Goal: Transaction & Acquisition: Purchase product/service

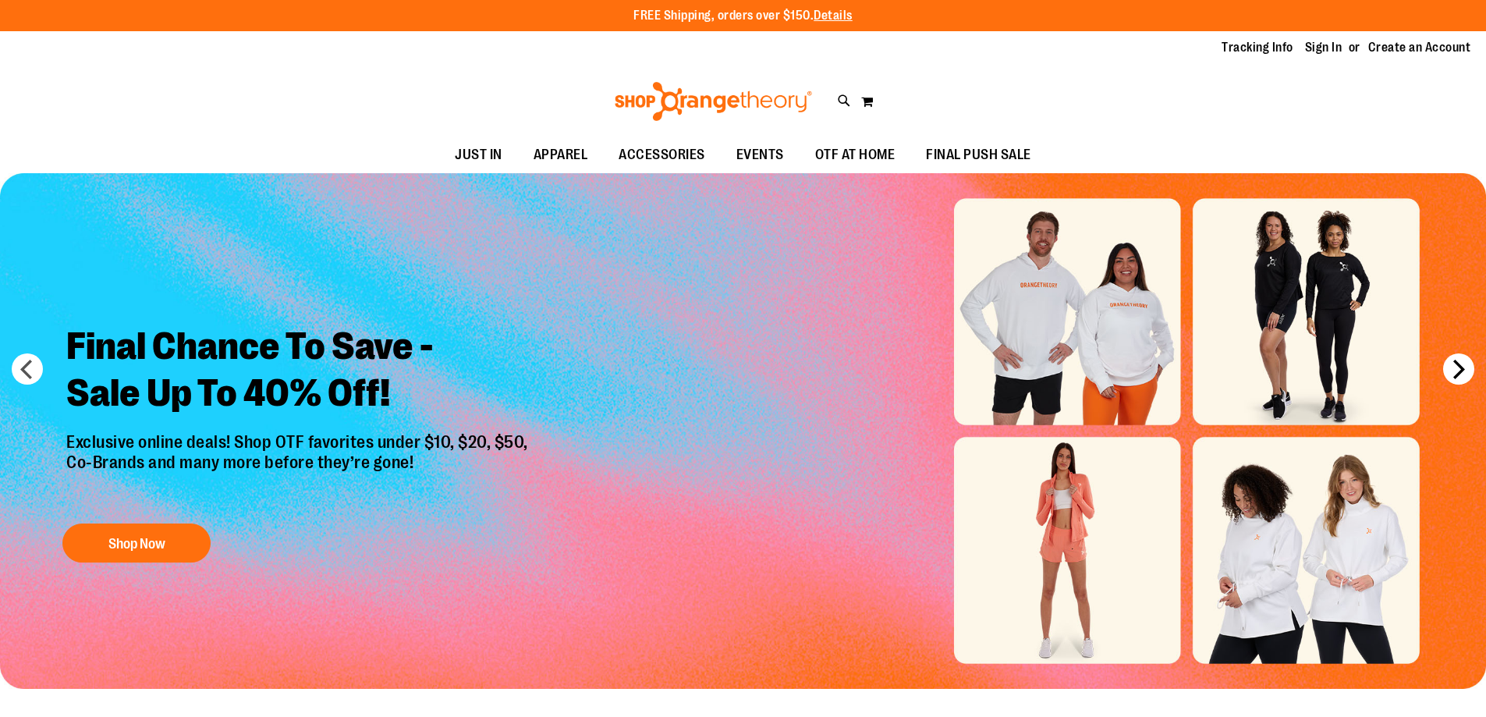
click at [1467, 367] on button "next" at bounding box center [1458, 368] width 31 height 31
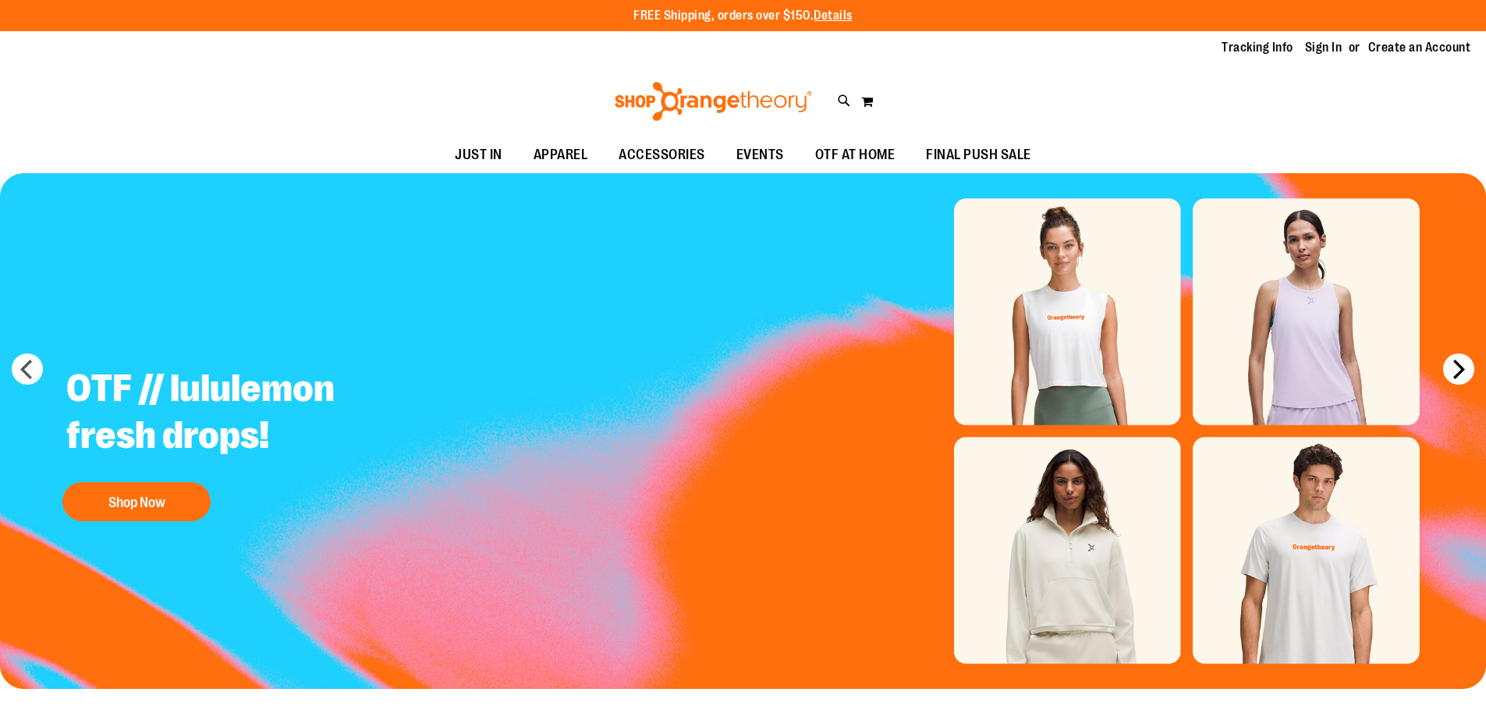
click at [1464, 367] on button "next" at bounding box center [1458, 368] width 31 height 31
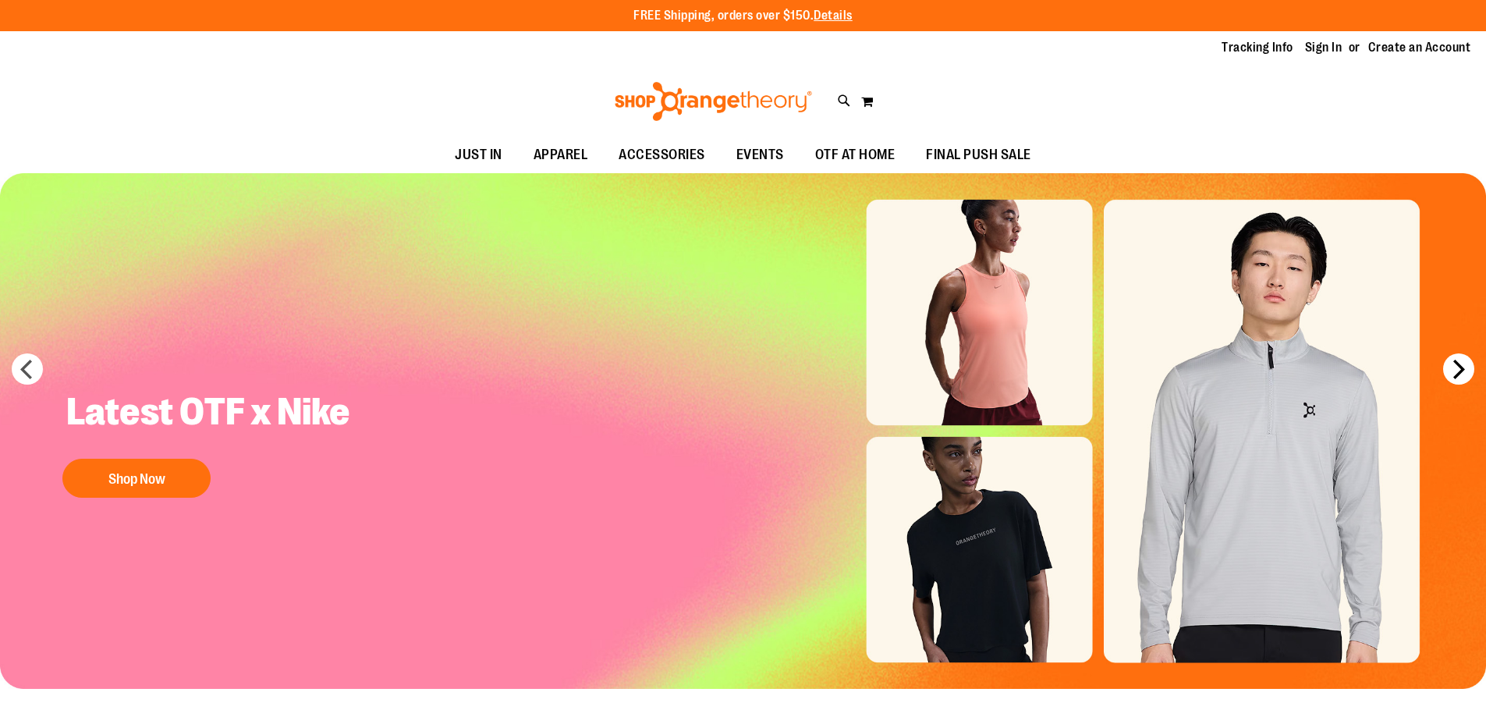
click at [1466, 365] on button "next" at bounding box center [1458, 368] width 31 height 31
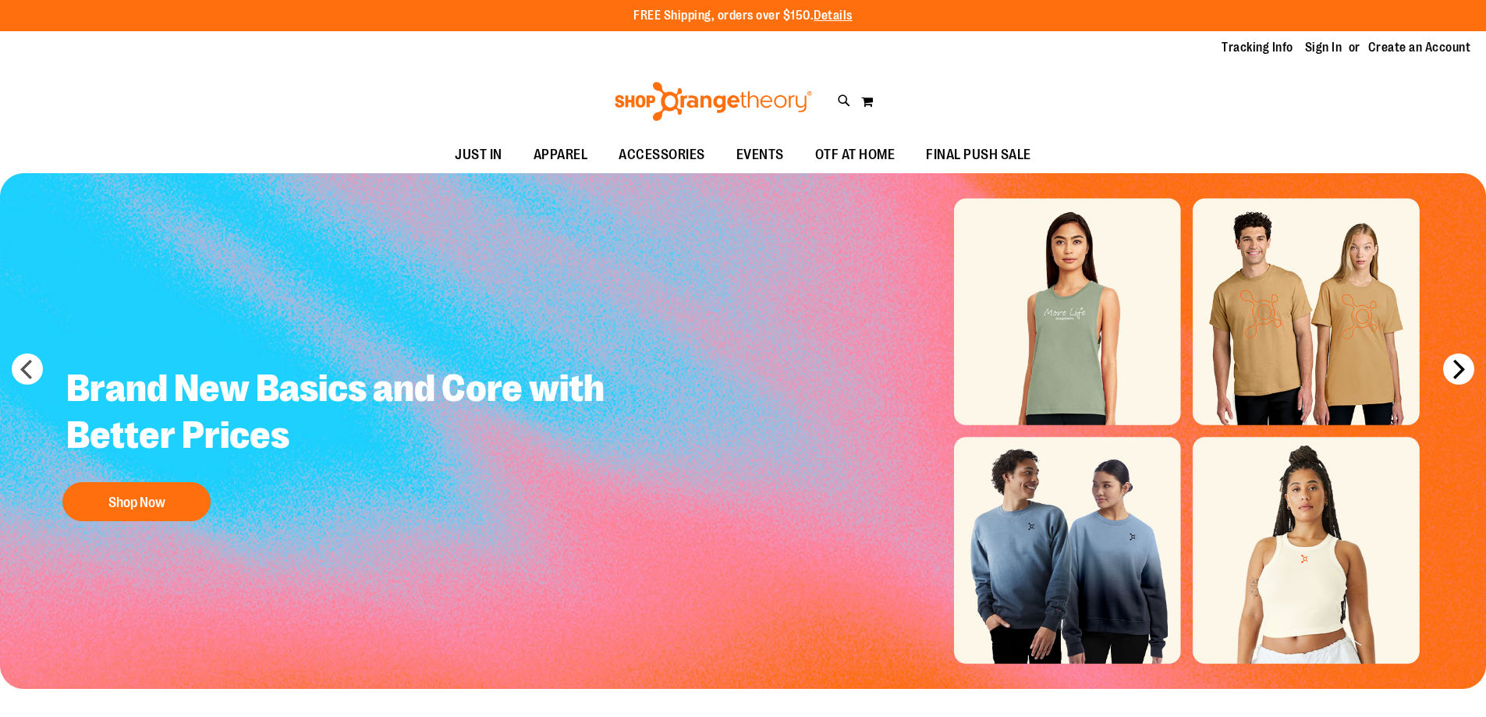
click at [1466, 363] on button "next" at bounding box center [1458, 368] width 31 height 31
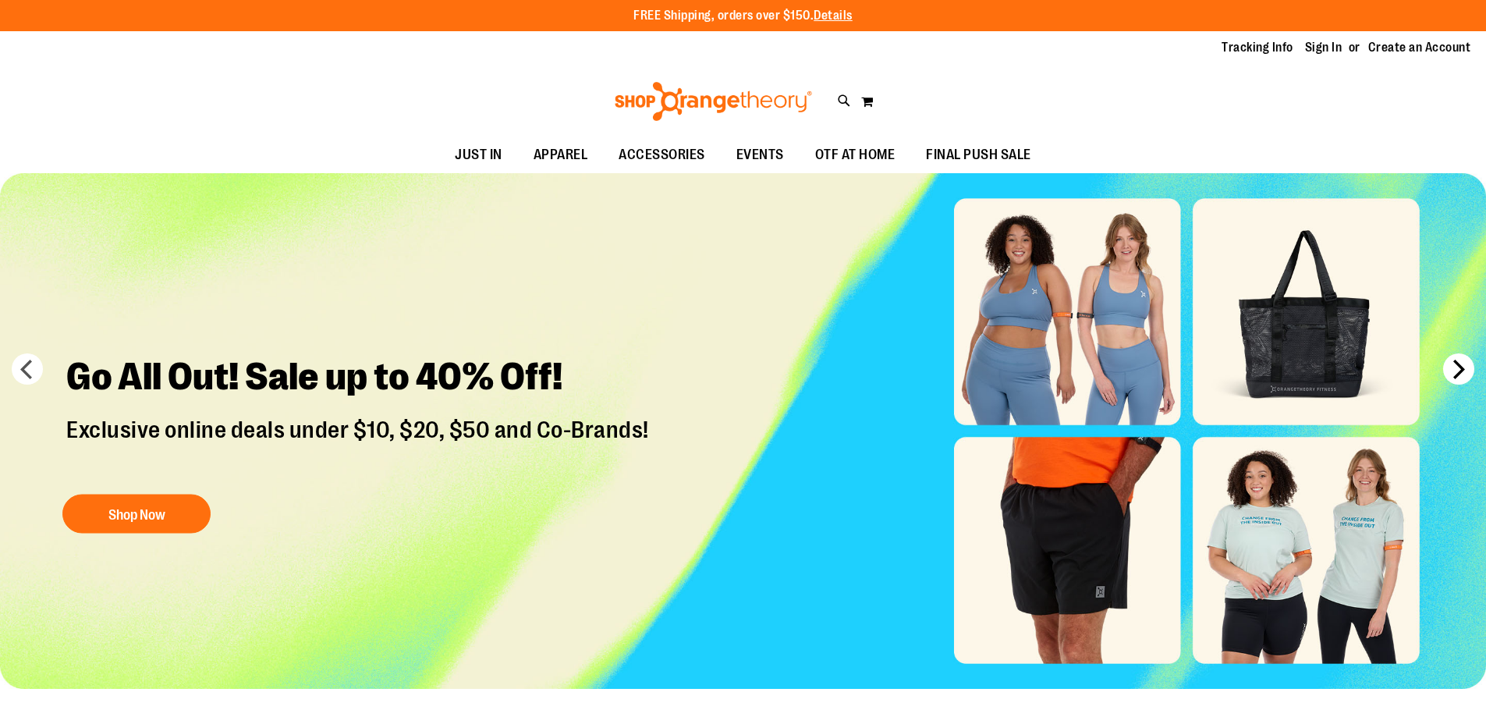
click at [1466, 366] on button "next" at bounding box center [1458, 368] width 31 height 31
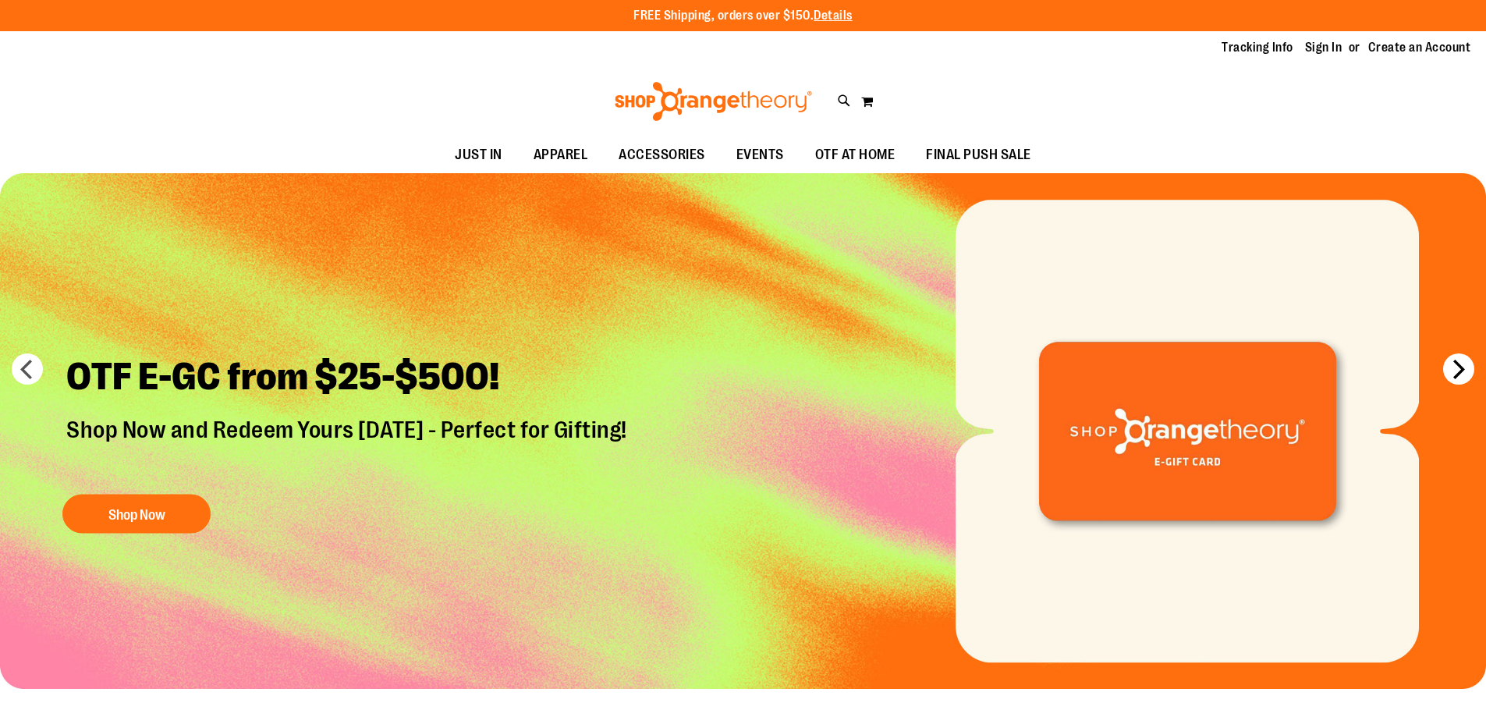
click at [1447, 367] on button "next" at bounding box center [1458, 368] width 31 height 31
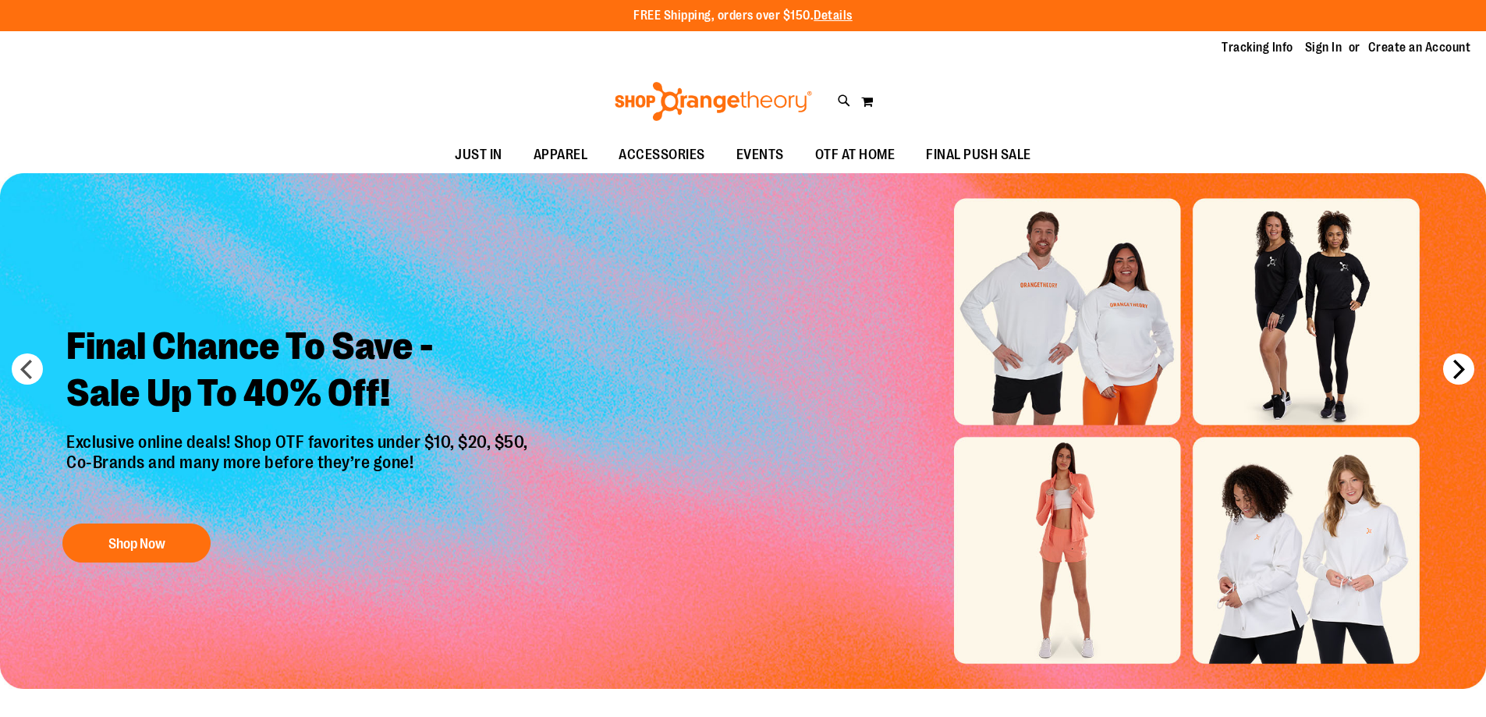
click at [1447, 367] on button "next" at bounding box center [1458, 368] width 31 height 31
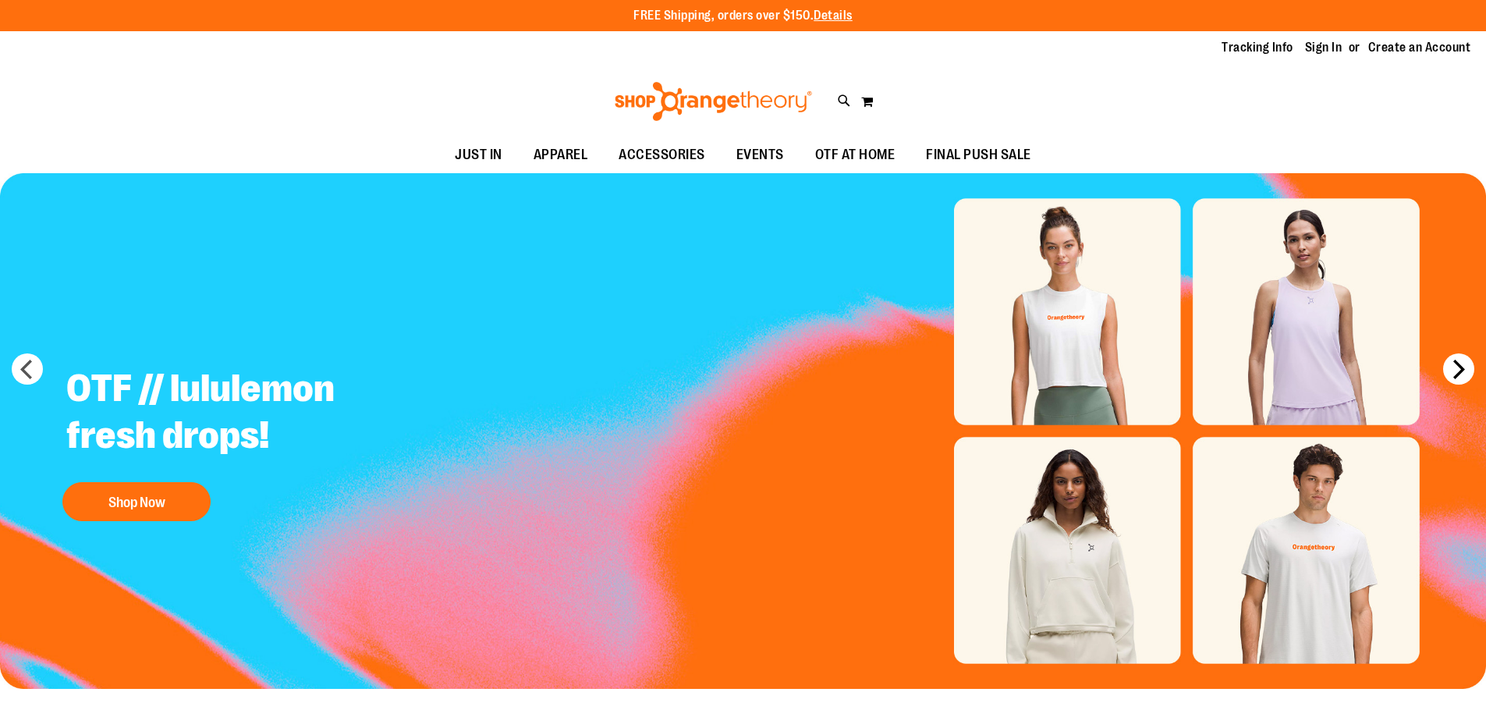
click at [1447, 367] on button "next" at bounding box center [1458, 368] width 31 height 31
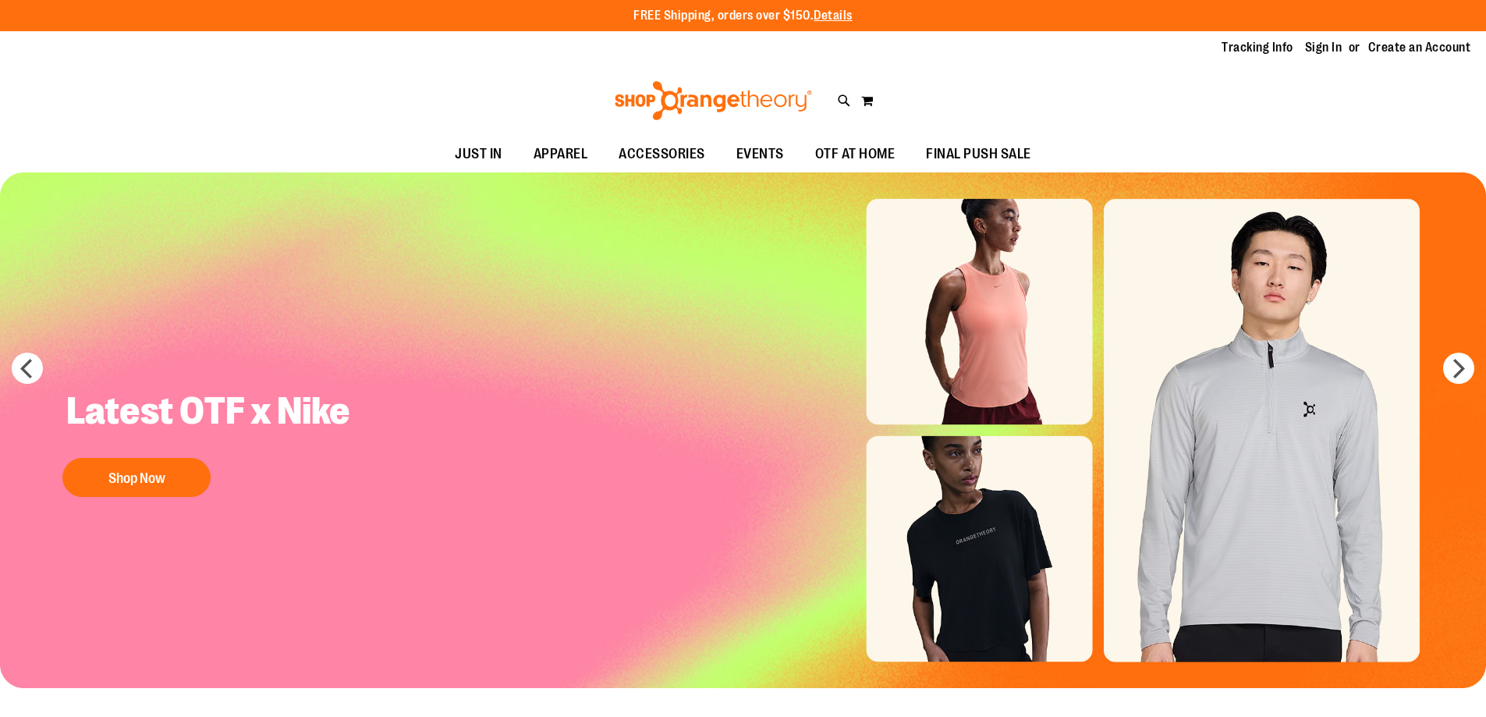
click at [494, 73] on div "Toggle Nav Search Popular Suggestions Advanced Search" at bounding box center [743, 101] width 1486 height 72
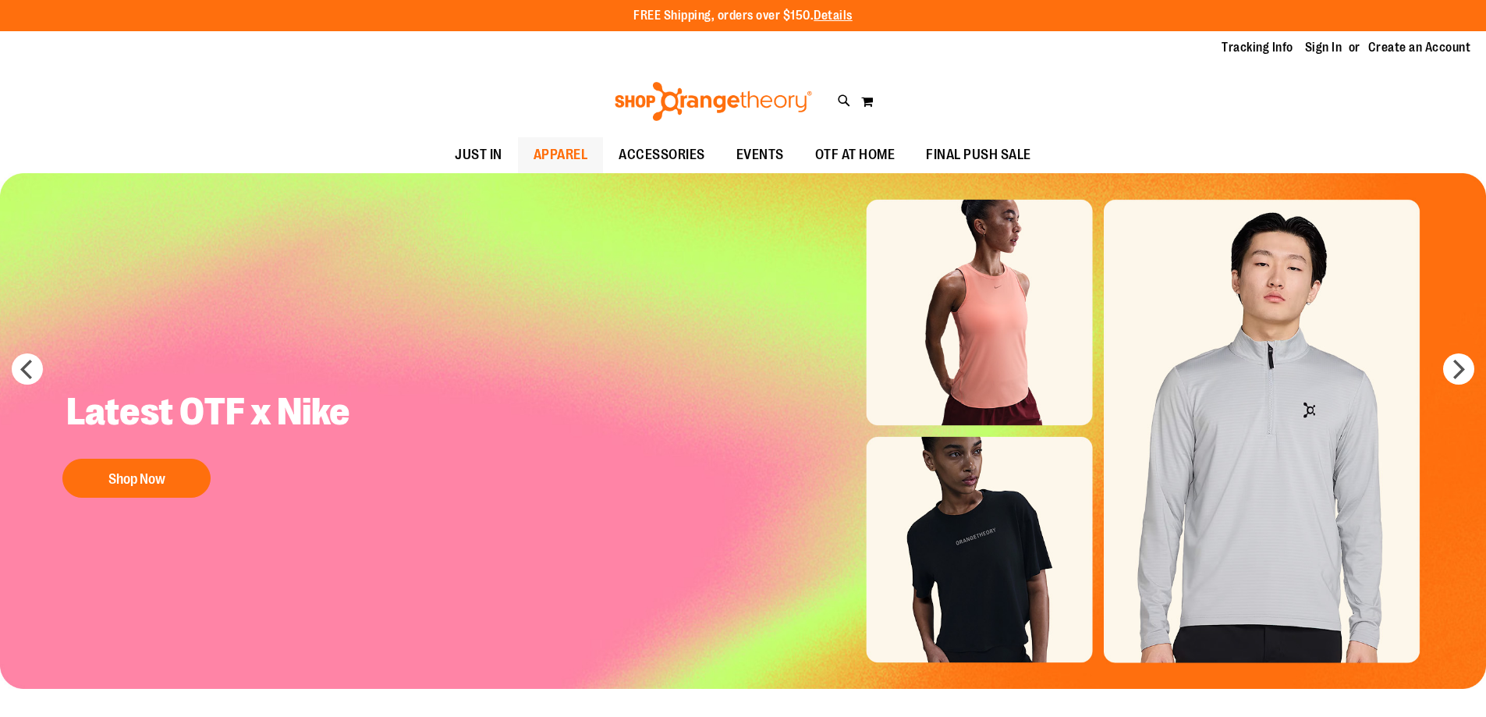
click at [562, 159] on link "APPAREL" at bounding box center [561, 155] width 86 height 36
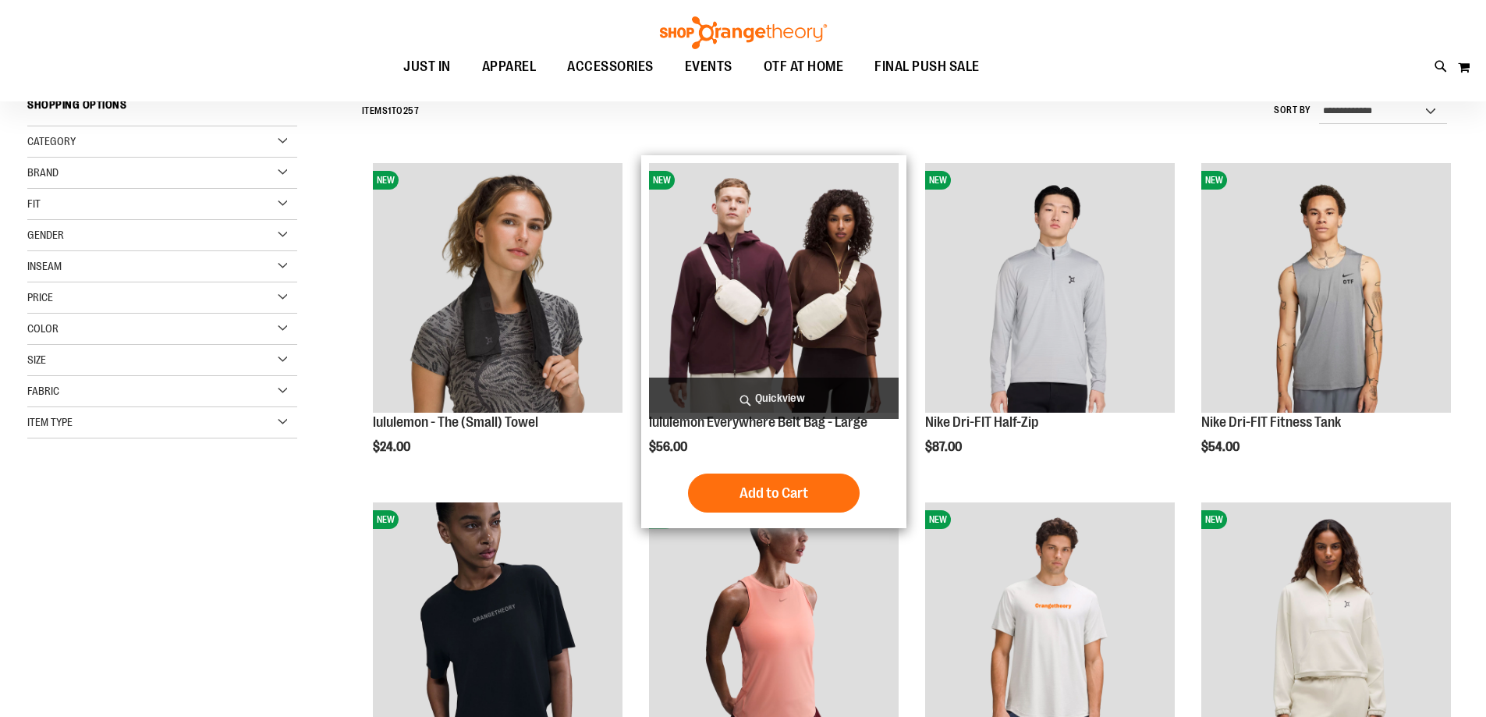
scroll to position [155, 0]
